Goal: Obtain resource: Obtain resource

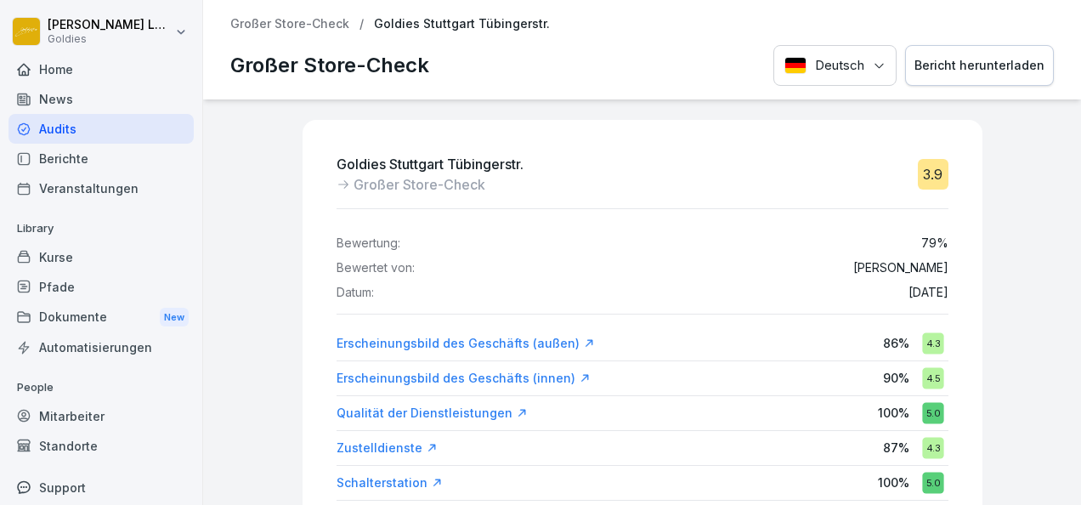
click at [953, 75] on button "Bericht herunterladen" at bounding box center [979, 66] width 149 height 42
click at [329, 20] on p "Großer Store-Check" at bounding box center [289, 24] width 119 height 14
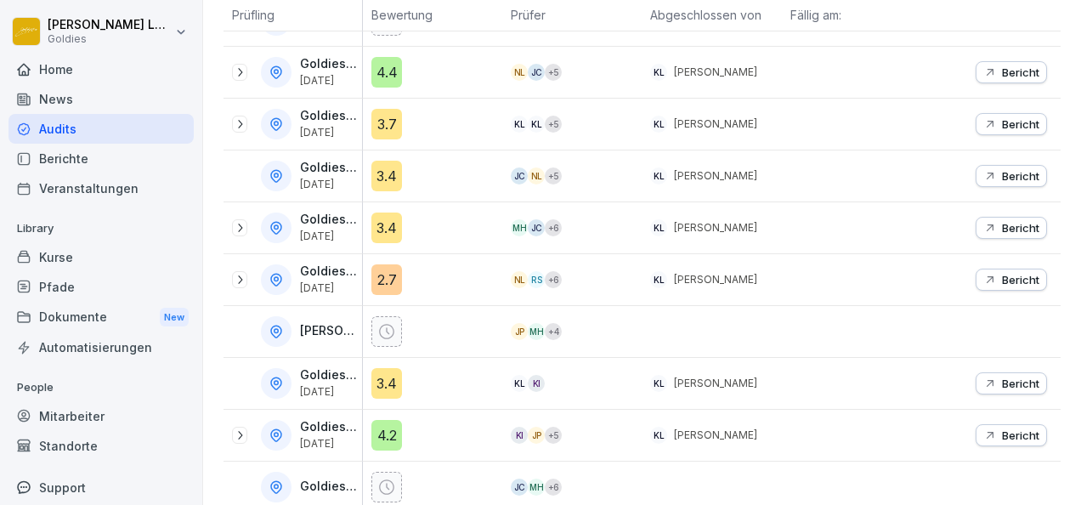
scroll to position [421, 0]
click at [240, 220] on icon at bounding box center [240, 227] width 14 height 14
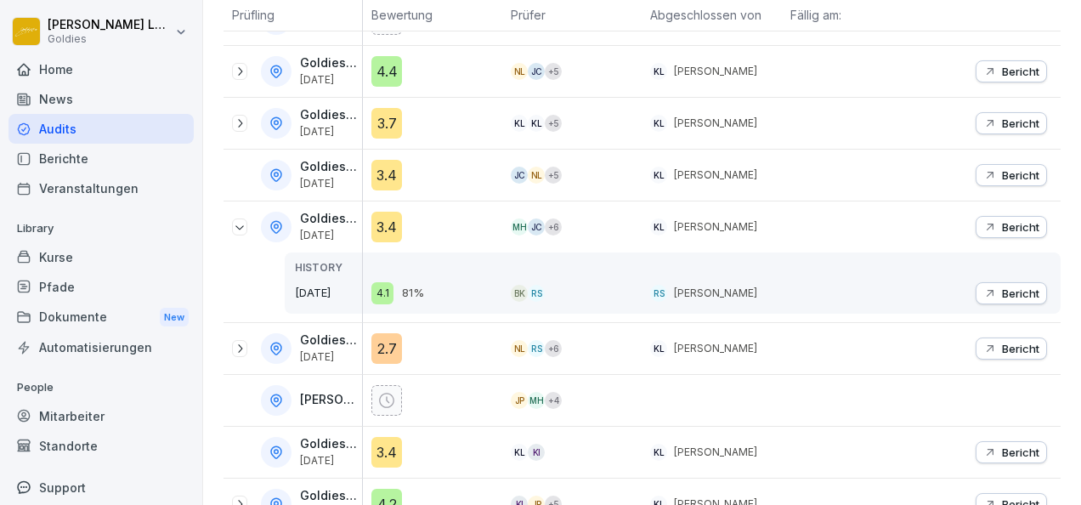
click at [240, 220] on icon at bounding box center [240, 227] width 14 height 14
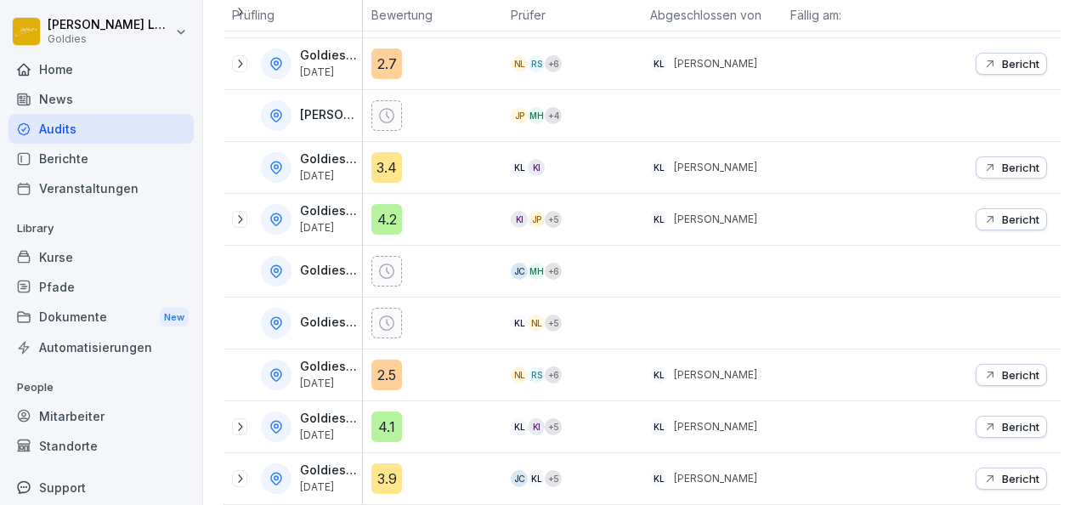
scroll to position [641, 0]
click at [235, 472] on div at bounding box center [239, 478] width 15 height 17
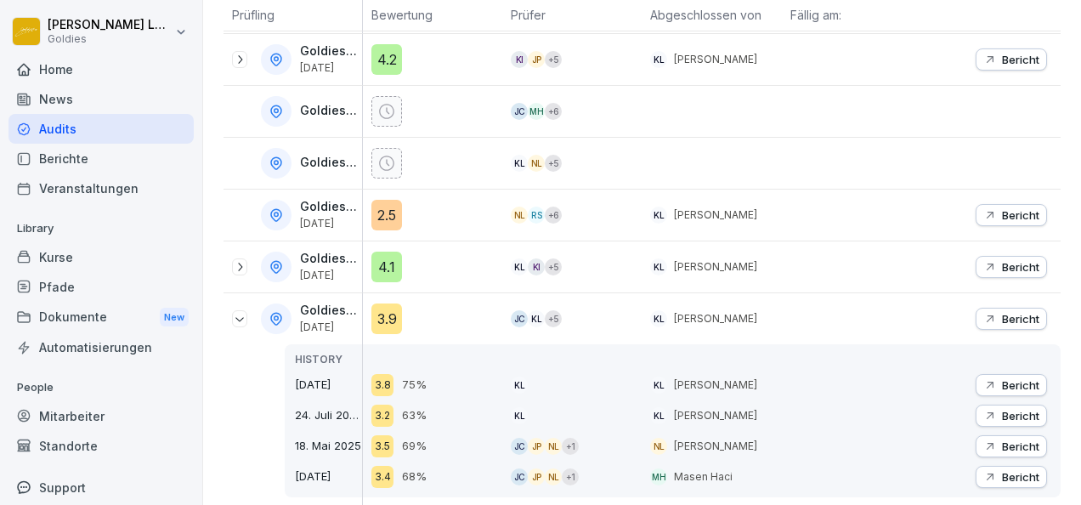
scroll to position [803, 0]
click at [1011, 376] on p "Bericht" at bounding box center [1020, 383] width 37 height 14
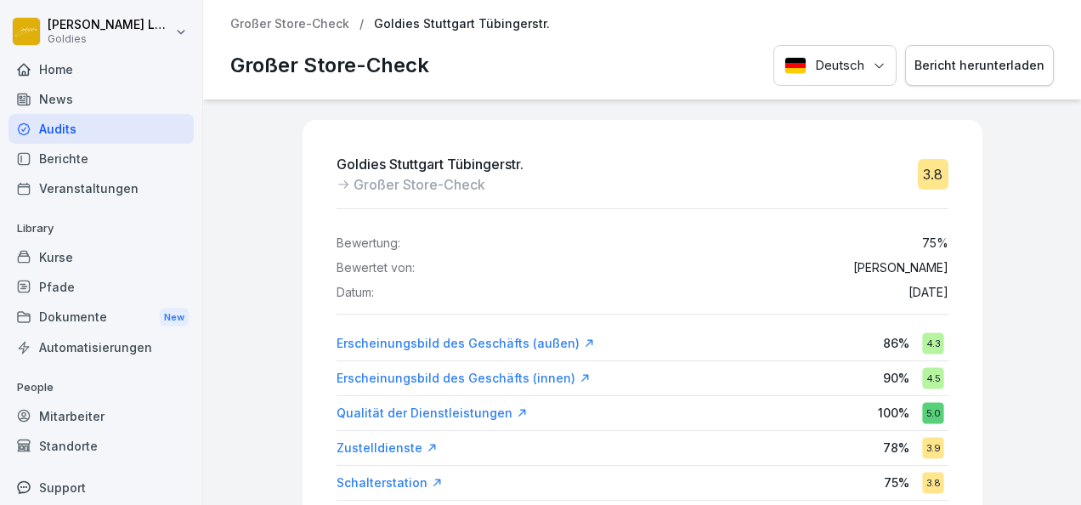
click at [1008, 65] on div "Bericht herunterladen" at bounding box center [979, 65] width 130 height 19
click at [316, 26] on p "Großer Store-Check" at bounding box center [289, 24] width 119 height 14
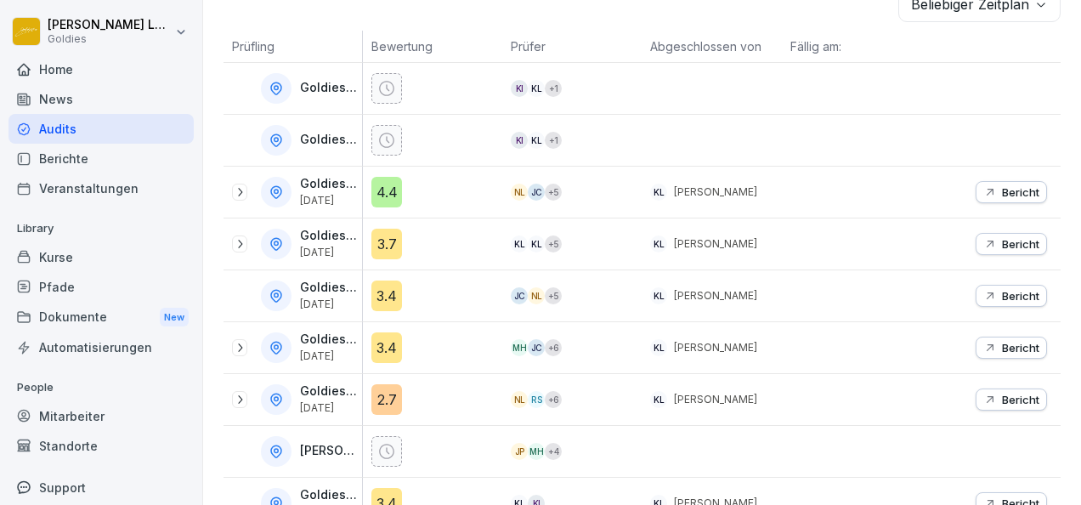
scroll to position [306, 0]
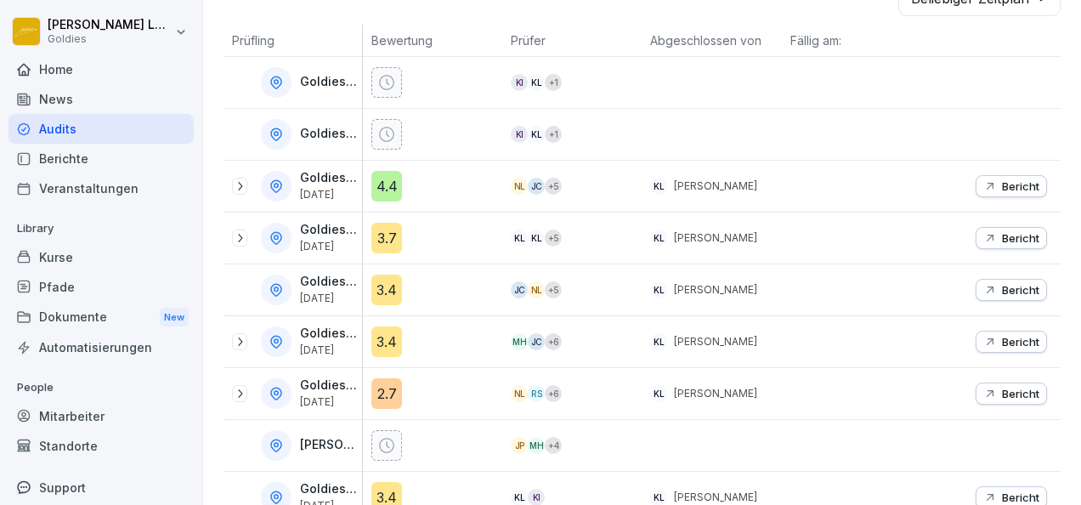
click at [245, 234] on icon at bounding box center [240, 238] width 14 height 14
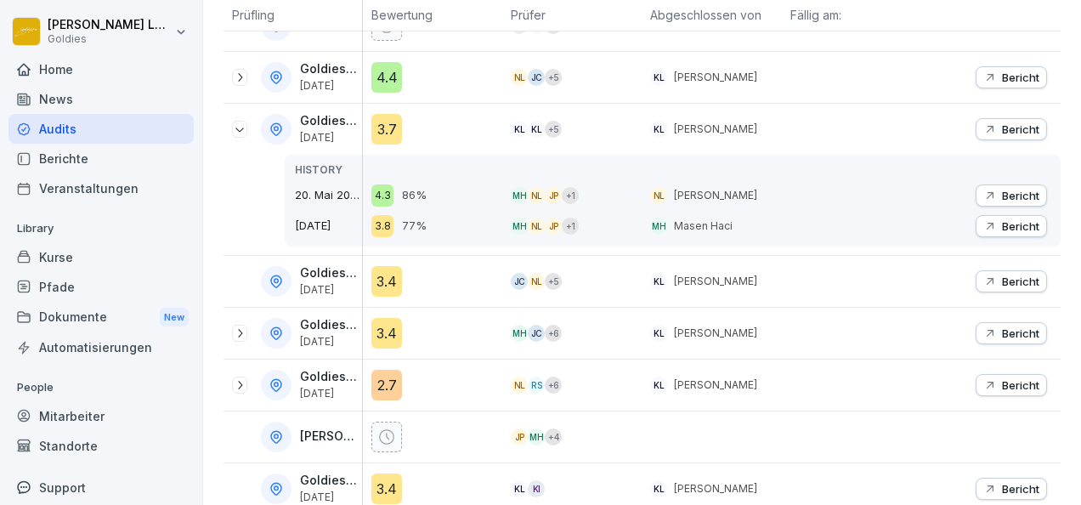
scroll to position [416, 0]
click at [232, 325] on div at bounding box center [239, 331] width 15 height 17
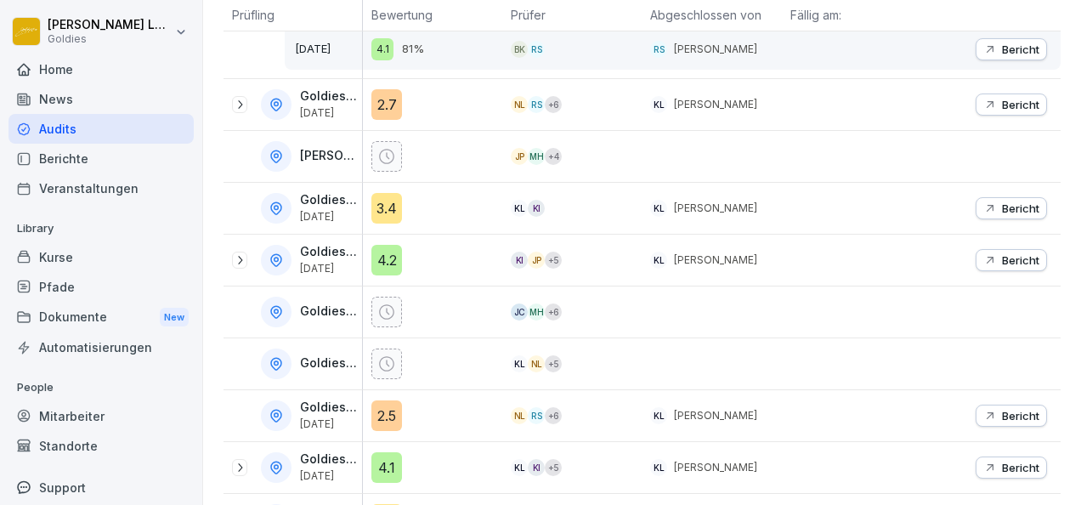
scroll to position [811, 0]
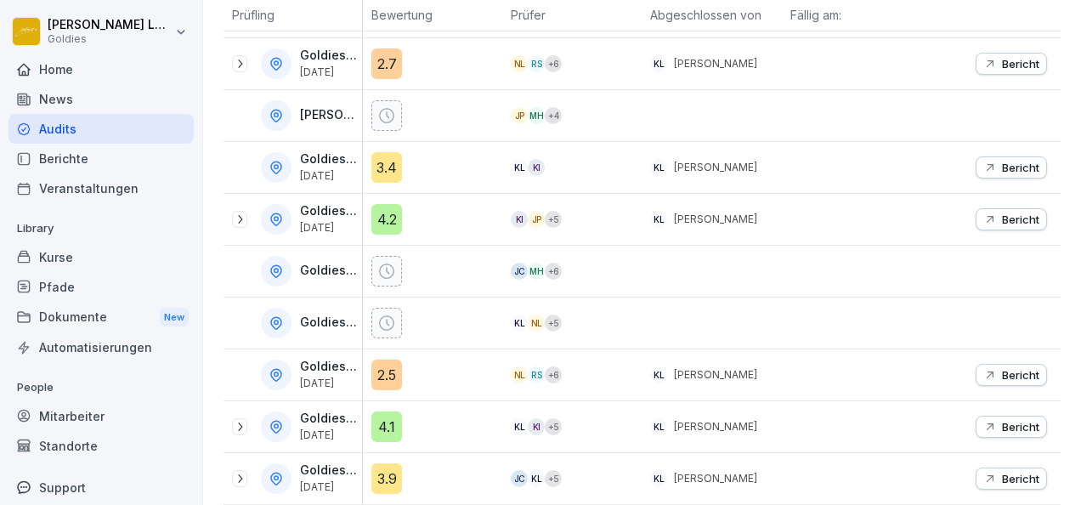
click at [240, 212] on icon at bounding box center [240, 219] width 14 height 14
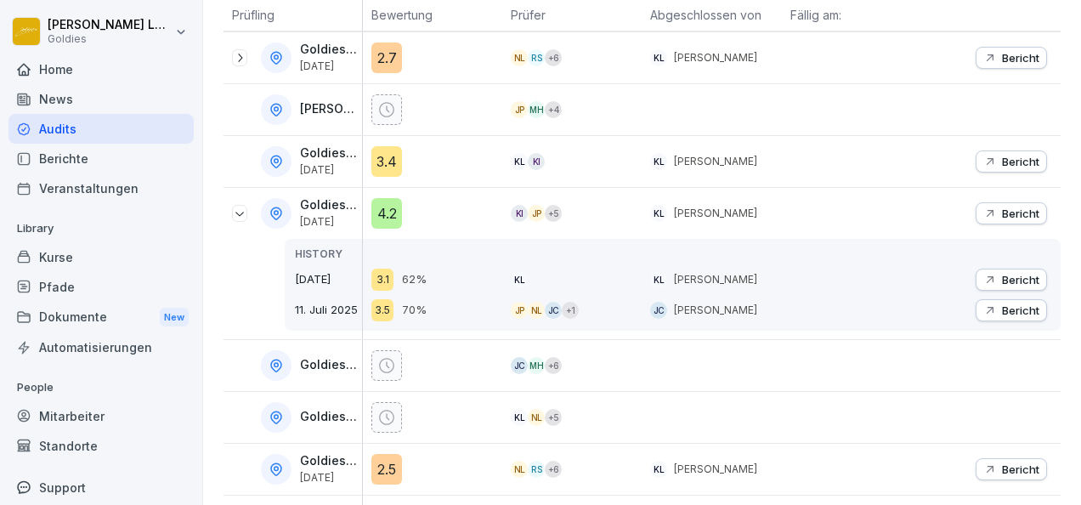
click at [983, 273] on icon "button" at bounding box center [990, 280] width 14 height 14
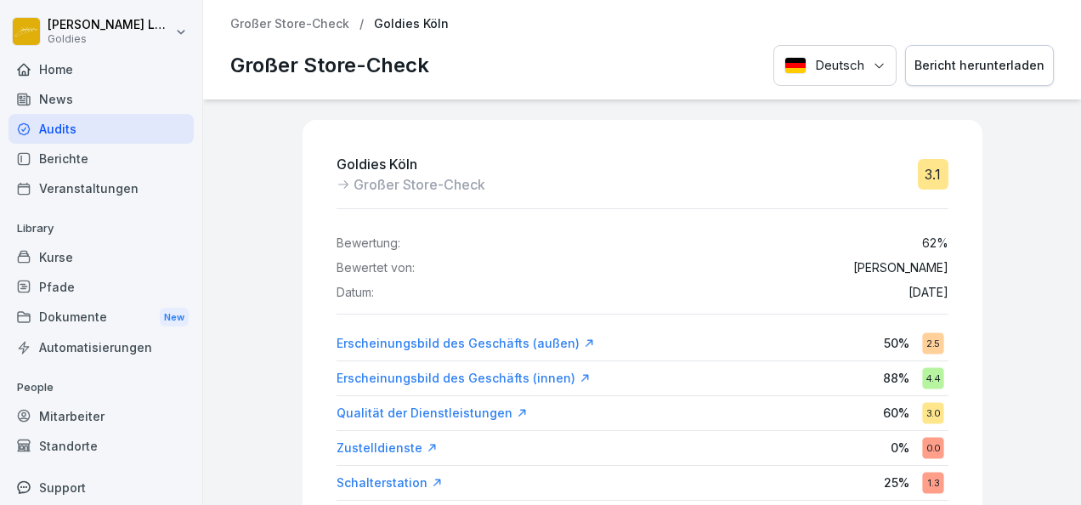
click at [265, 31] on p "Großer Store-Check" at bounding box center [289, 24] width 119 height 14
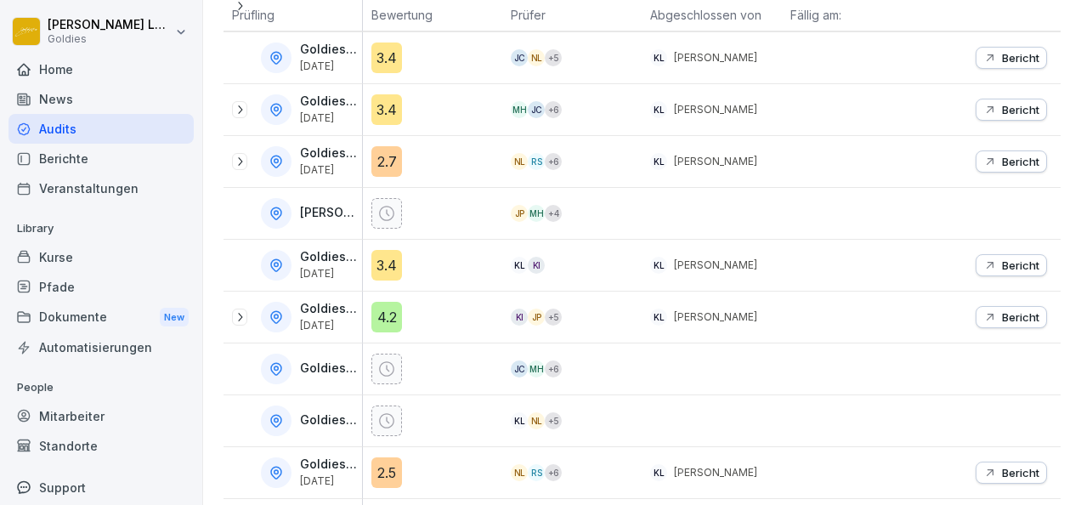
scroll to position [641, 0]
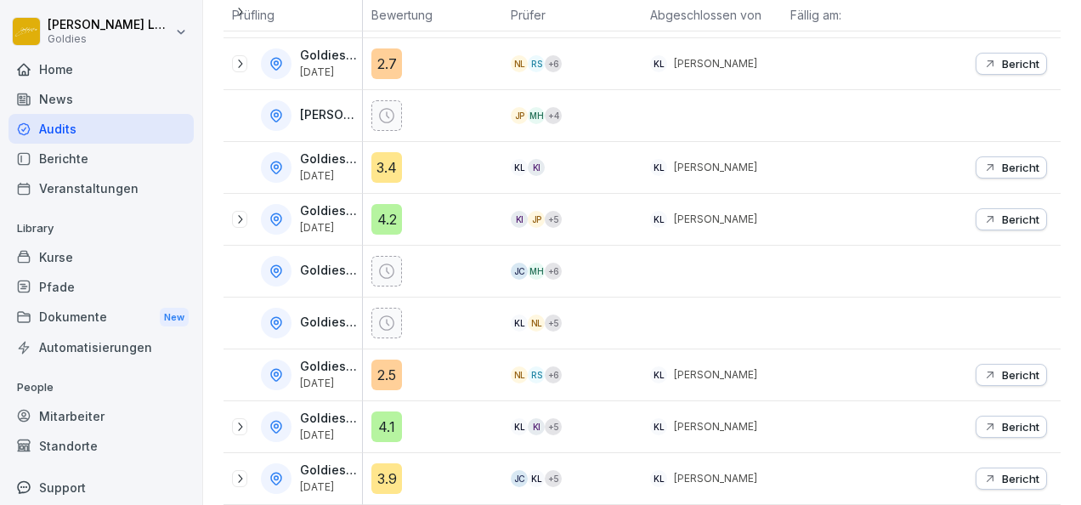
click at [240, 420] on icon at bounding box center [240, 427] width 14 height 14
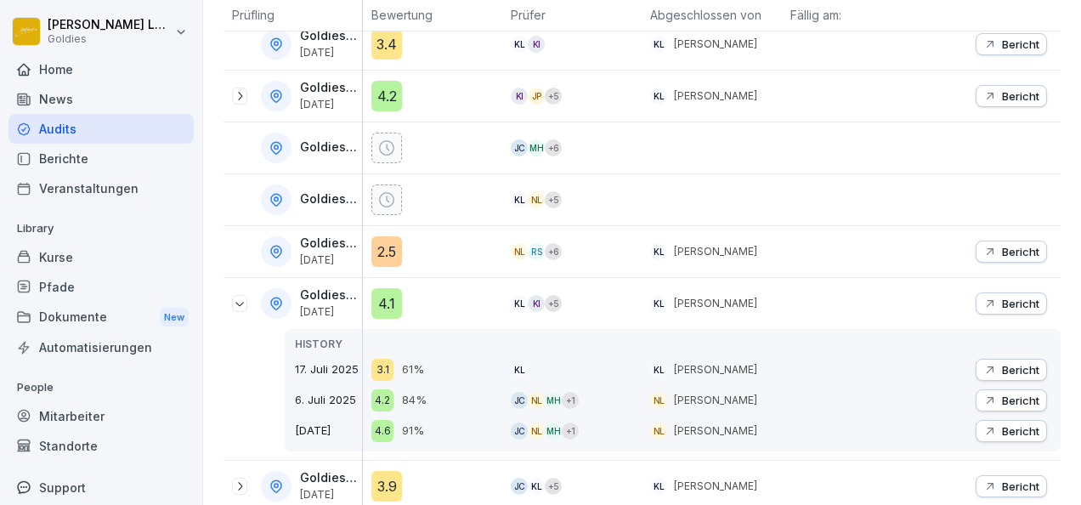
scroll to position [760, 0]
click at [979, 291] on button "Bericht" at bounding box center [1010, 302] width 71 height 22
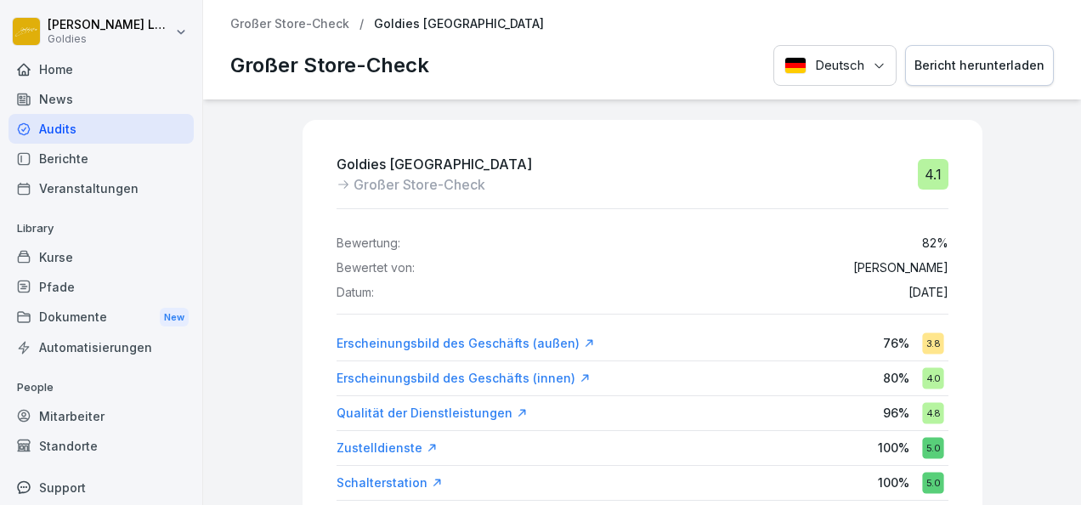
click at [282, 20] on p "Großer Store-Check" at bounding box center [289, 24] width 119 height 14
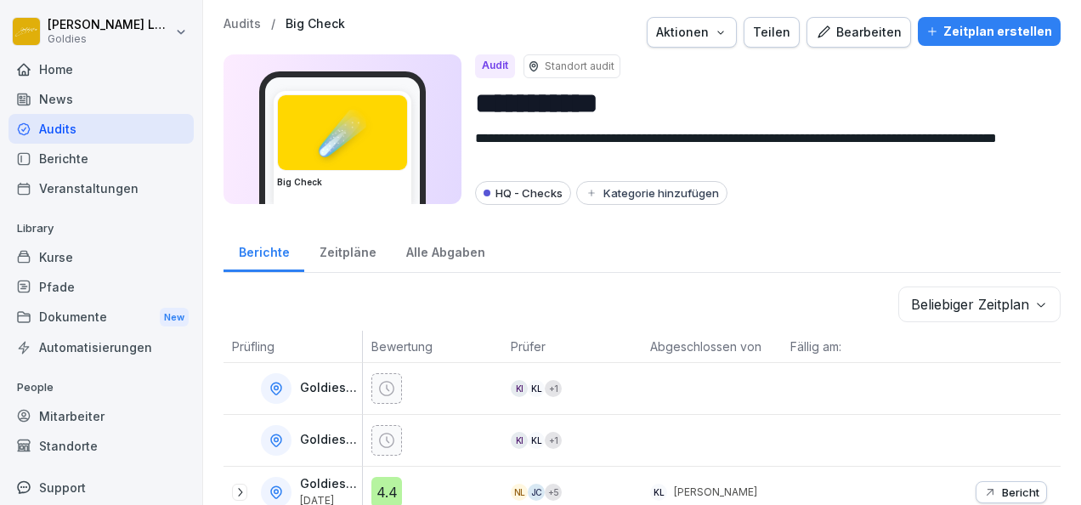
click at [226, 26] on p "Audits" at bounding box center [241, 24] width 37 height 14
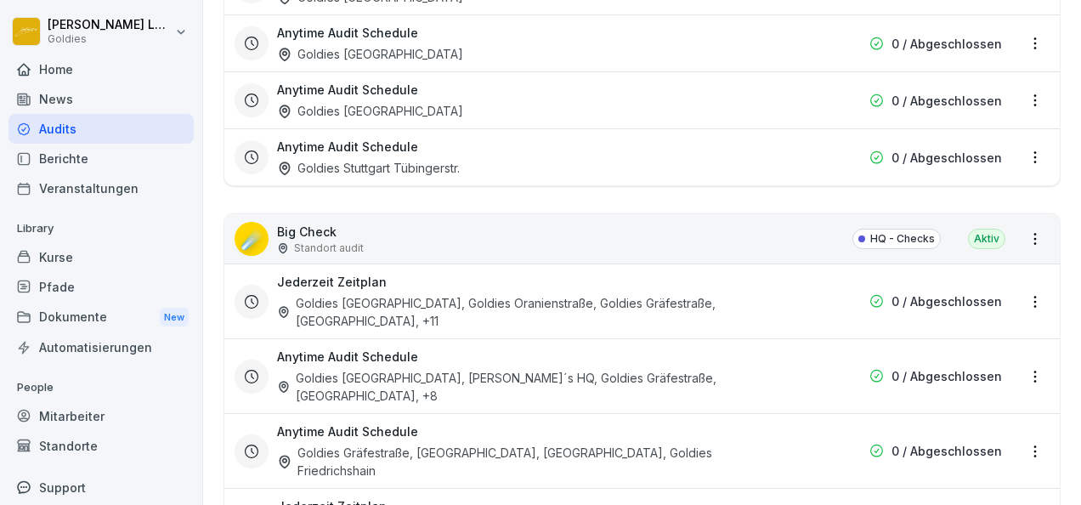
scroll to position [2419, 0]
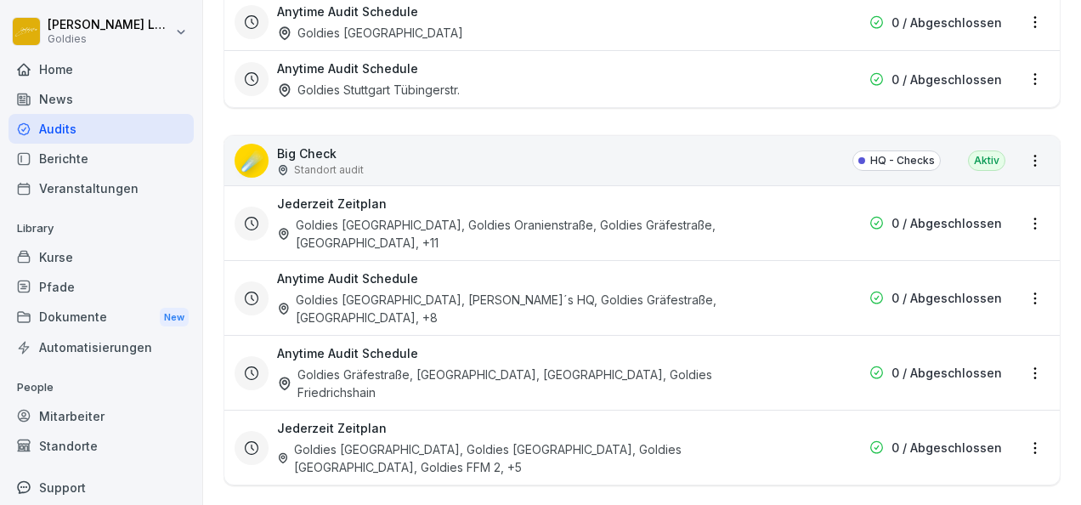
click at [463, 344] on div "Anytime Audit Schedule Goldies Gräfestraße, [GEOGRAPHIC_DATA], [GEOGRAPHIC_DATA…" at bounding box center [533, 372] width 512 height 57
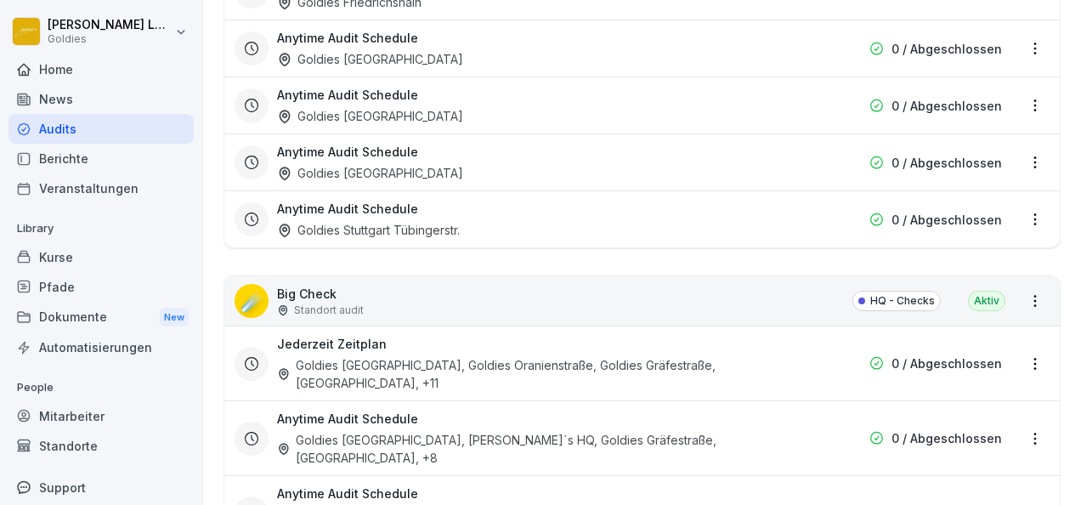
scroll to position [2445, 0]
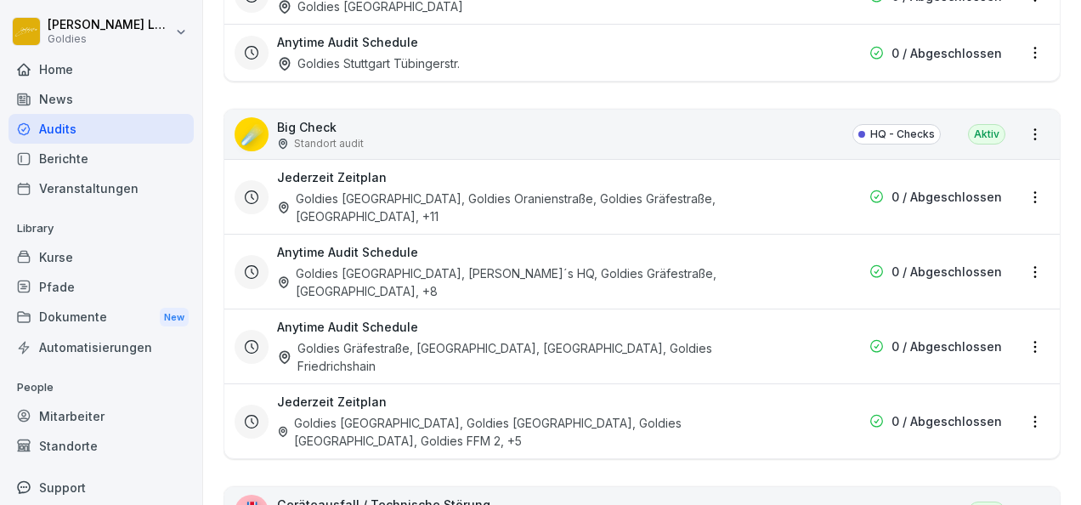
click at [374, 234] on div "Anytime Audit Schedule Goldies [GEOGRAPHIC_DATA], Goldie´s HQ, Goldies Gräfestr…" at bounding box center [641, 271] width 835 height 75
click at [395, 264] on div "Goldies [GEOGRAPHIC_DATA], [PERSON_NAME]´s HQ, Goldies Gräfestraße, [GEOGRAPHIC…" at bounding box center [533, 282] width 512 height 36
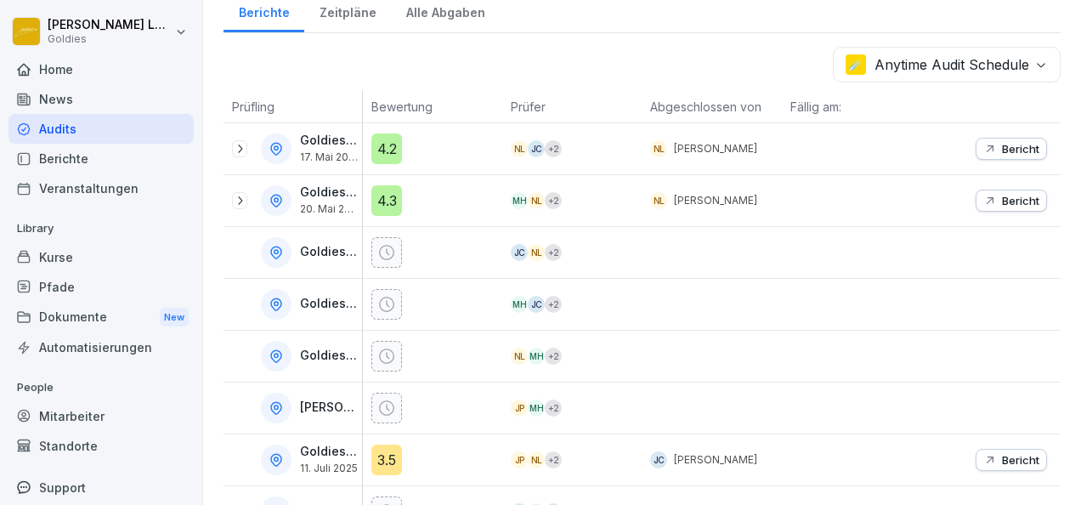
scroll to position [487, 0]
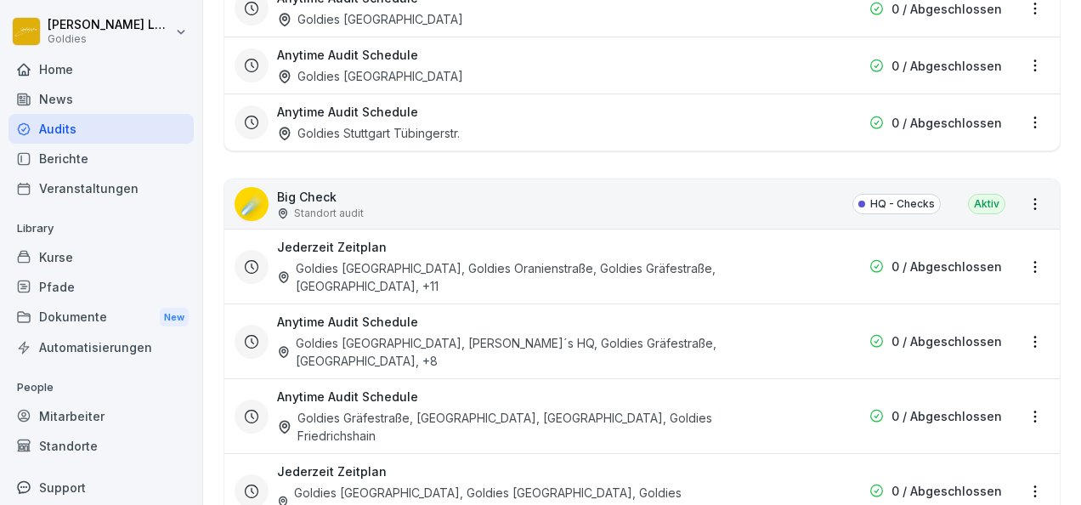
scroll to position [2376, 0]
click at [438, 266] on div "Goldies [GEOGRAPHIC_DATA], Goldies Oranienstraße, Goldies Gräfestraße, [GEOGRAP…" at bounding box center [533, 276] width 512 height 36
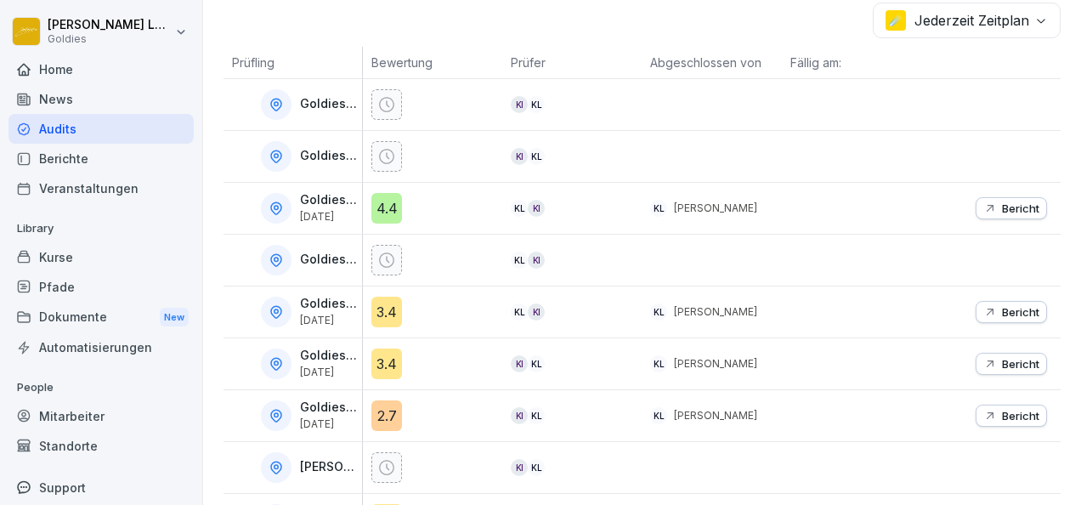
scroll to position [350, 0]
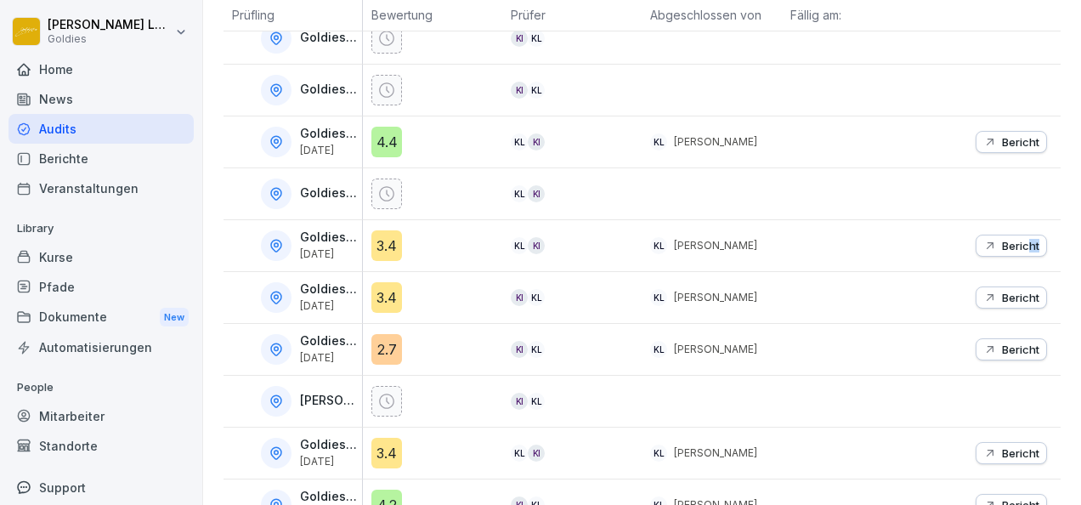
drag, startPoint x: 1026, startPoint y: 229, endPoint x: 1014, endPoint y: 239, distance: 15.1
click at [1014, 239] on div "Bericht" at bounding box center [990, 245] width 139 height 51
click at [1014, 239] on p "Bericht" at bounding box center [1020, 246] width 37 height 14
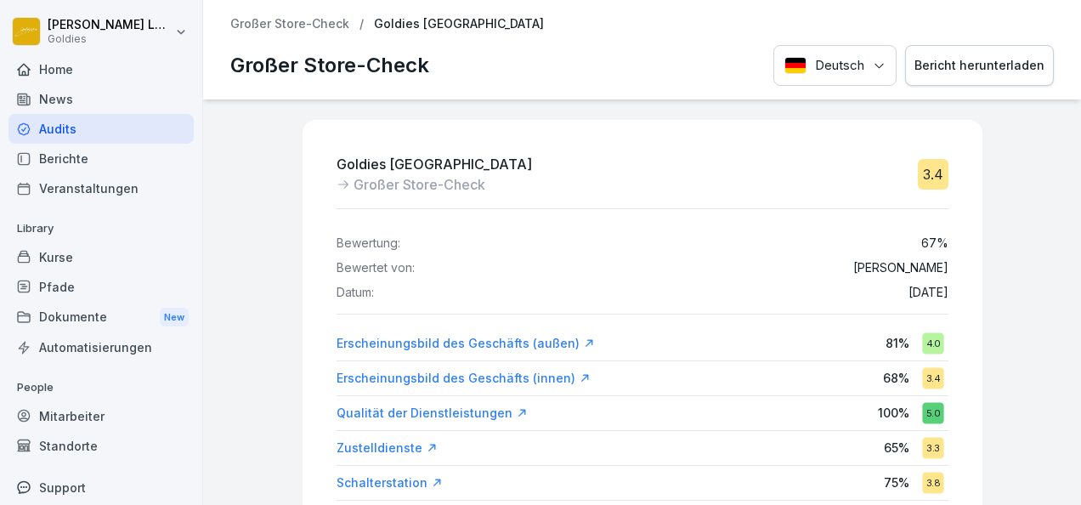
click at [324, 21] on p "Großer Store-Check" at bounding box center [289, 24] width 119 height 14
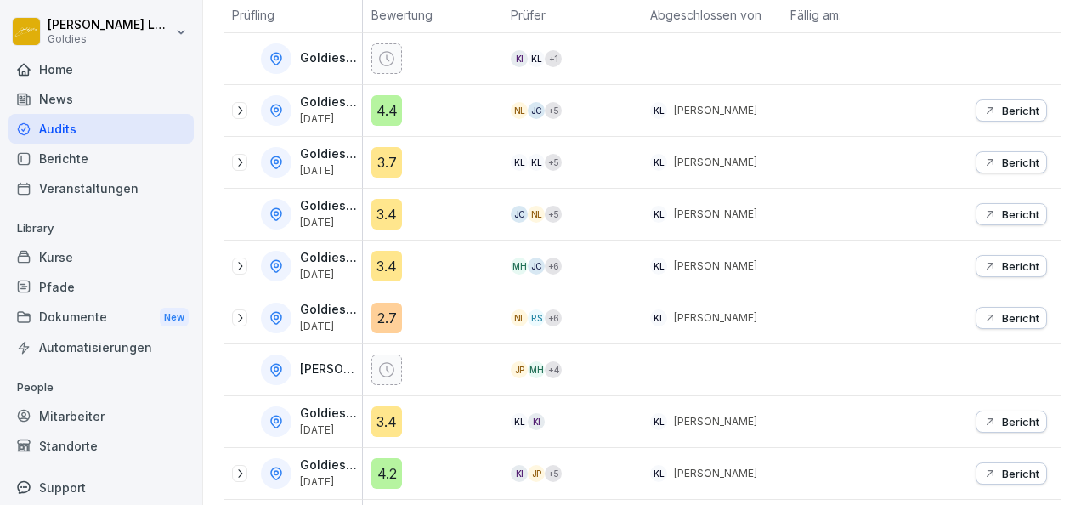
scroll to position [382, 0]
click at [241, 155] on icon at bounding box center [240, 162] width 14 height 14
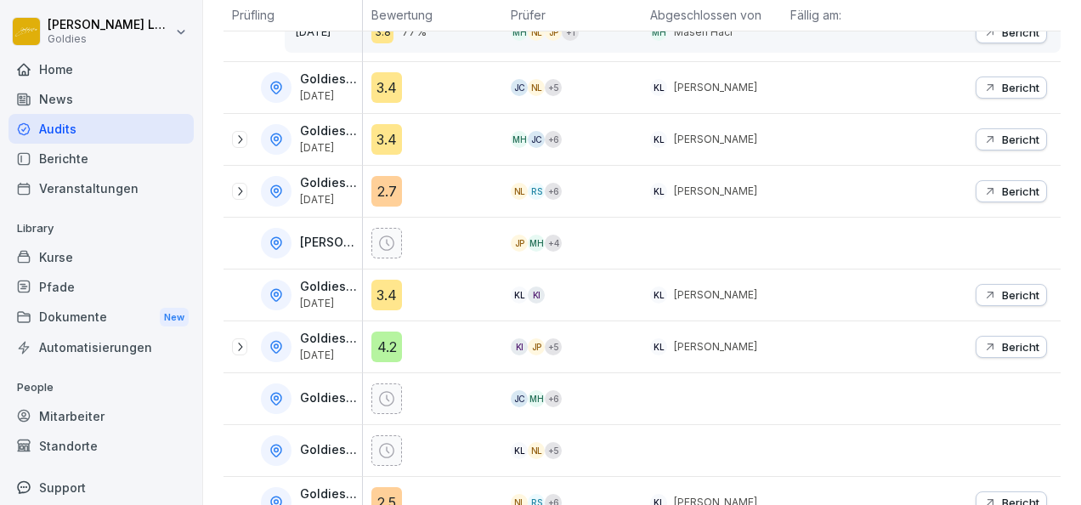
scroll to position [609, 0]
click at [1002, 292] on p "Bericht" at bounding box center [1020, 294] width 37 height 14
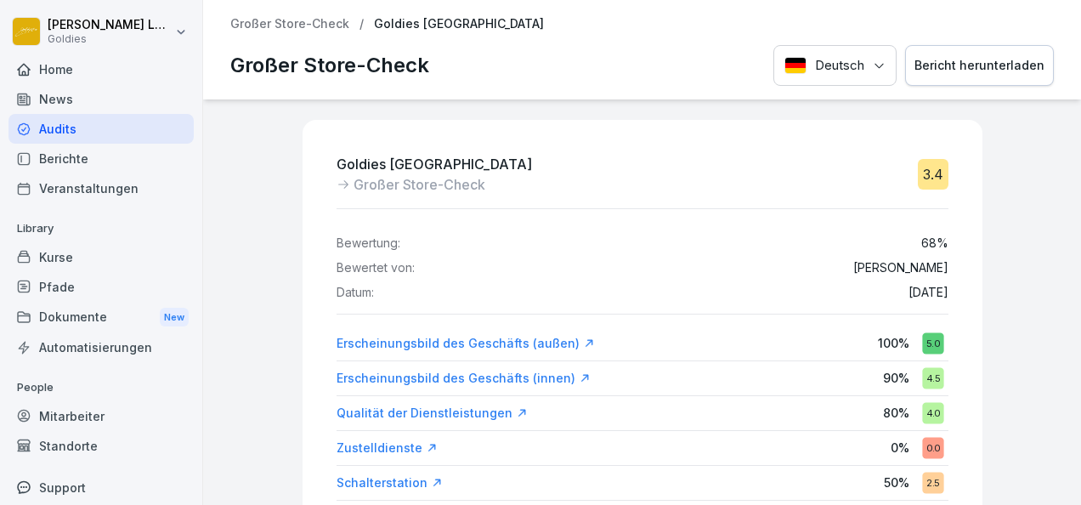
click at [994, 62] on div "Bericht herunterladen" at bounding box center [979, 65] width 130 height 19
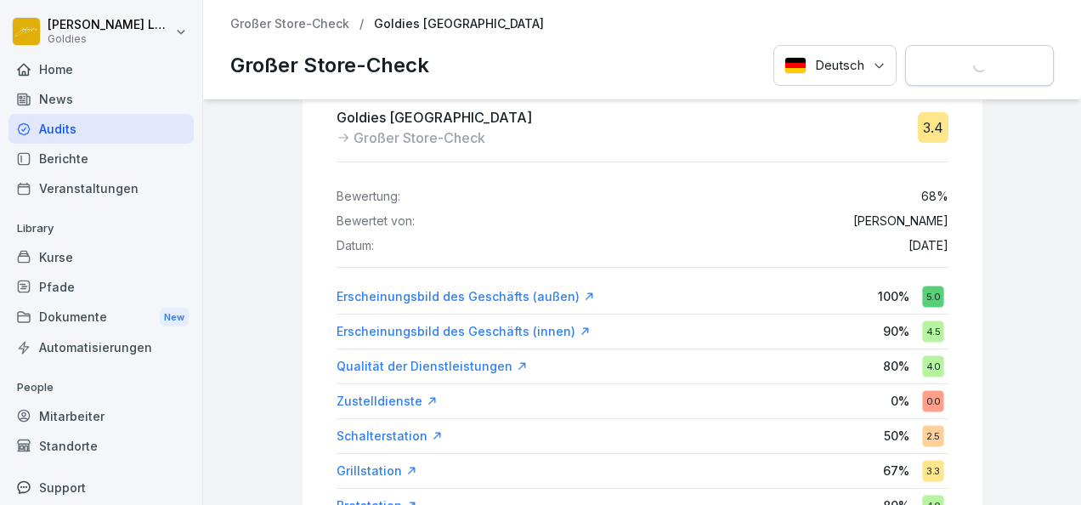
scroll to position [48, 0]
